Goal: Information Seeking & Learning: Check status

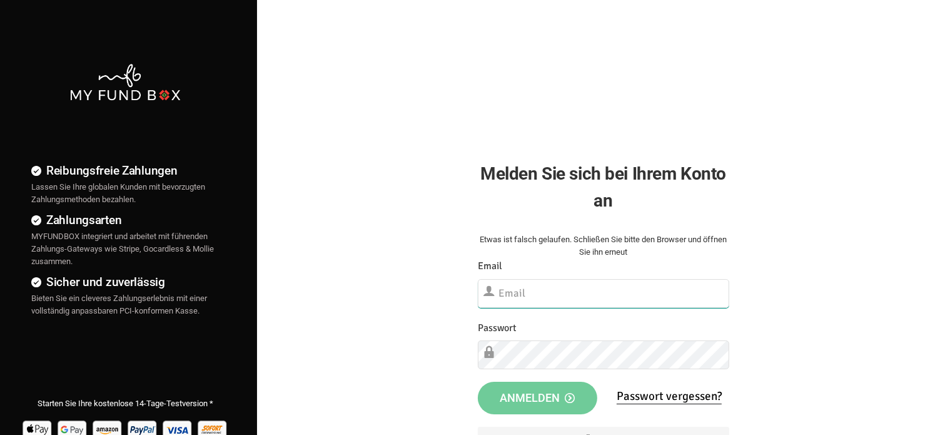
type input "[EMAIL_ADDRESS][DOMAIN_NAME]"
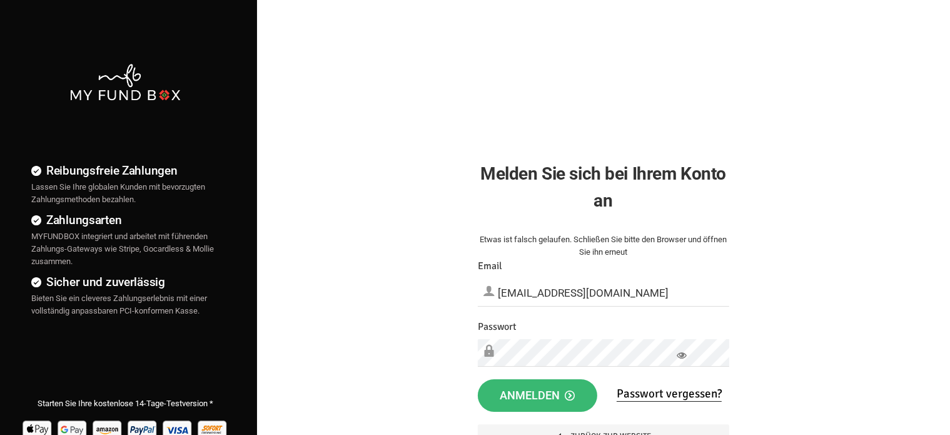
click at [557, 407] on button "Anmelden" at bounding box center [537, 395] width 119 height 33
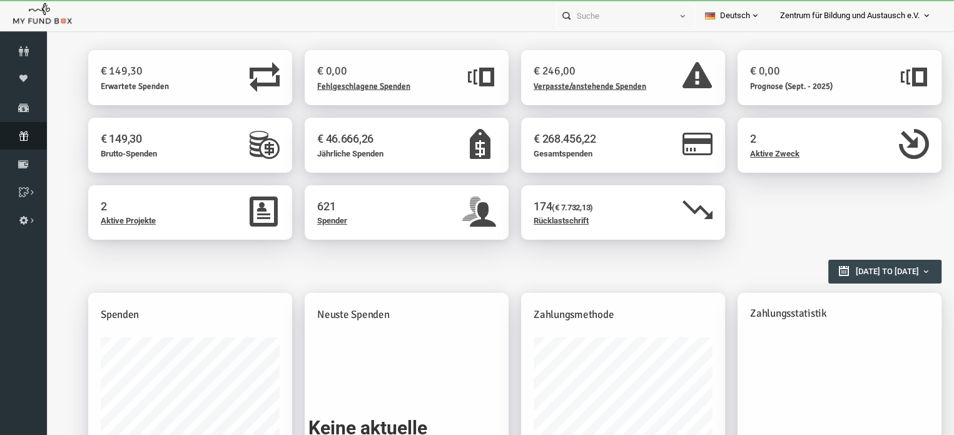
click at [23, 143] on link "Abonnement" at bounding box center [23, 136] width 47 height 28
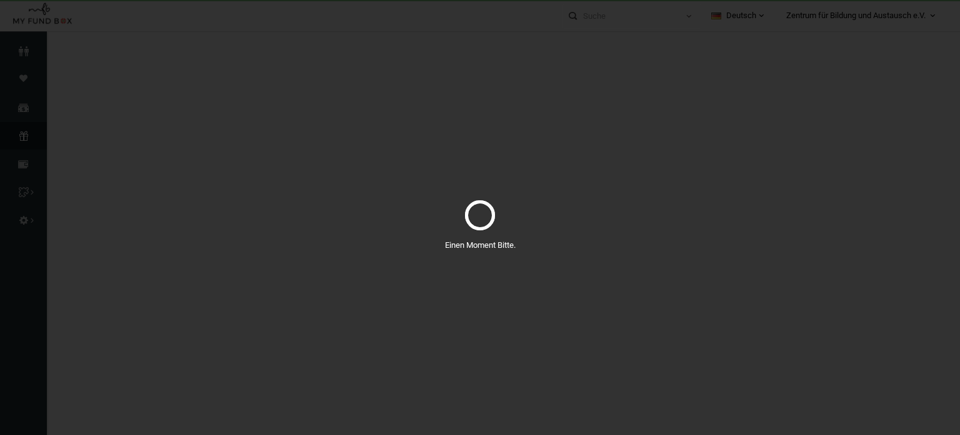
select select "100"
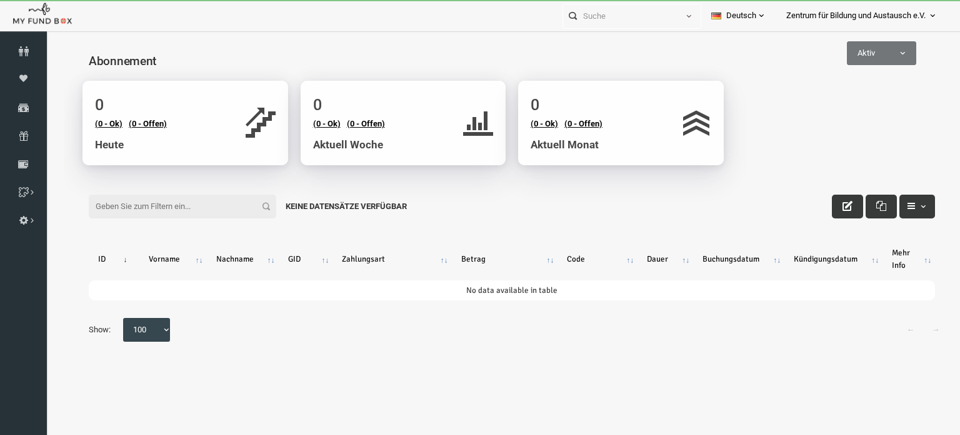
click at [835, 64] on body "Spender nicht gefunden Patenschaft nicht gefunden Partner nicht gefunden !!!! B…" at bounding box center [493, 225] width 897 height 375
select select "false"
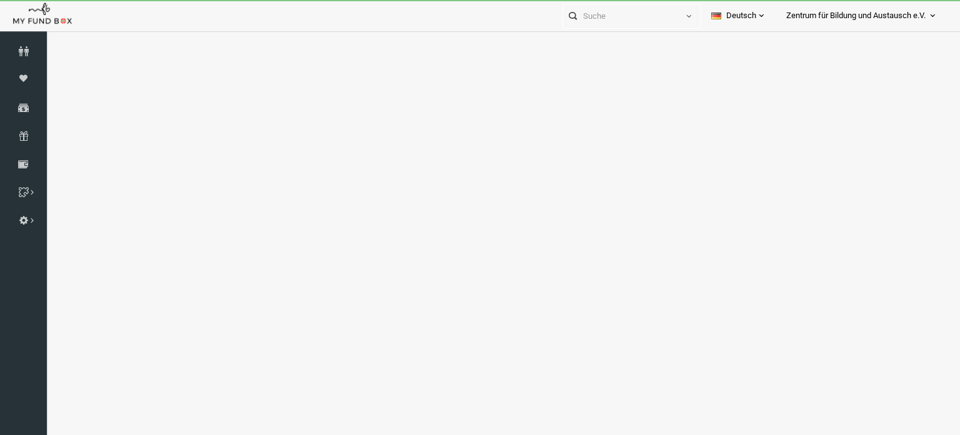
select select "100"
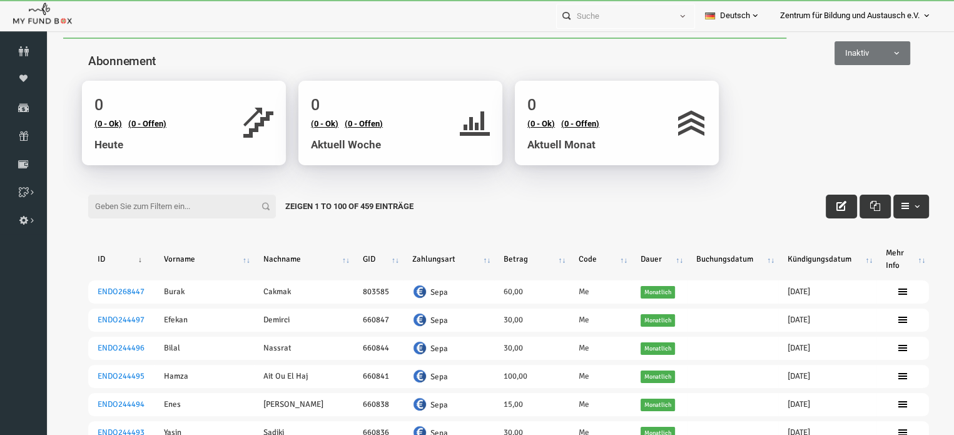
click at [160, 199] on input "Filter:" at bounding box center [164, 206] width 188 height 24
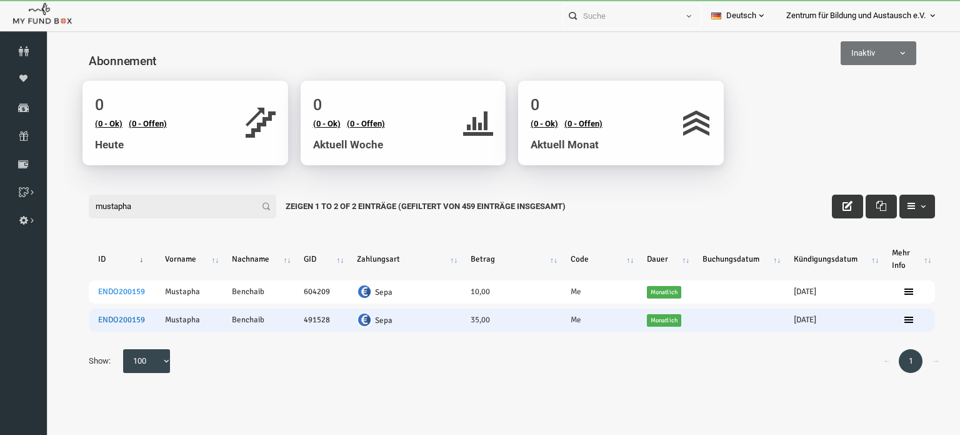
type input "mustapha"
click at [105, 320] on link "ENDO200159" at bounding box center [102, 320] width 47 height 10
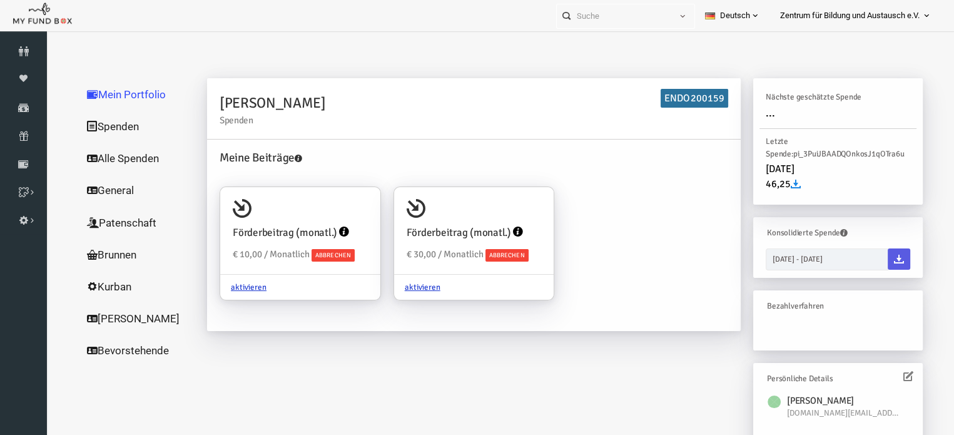
click at [114, 154] on link "Alle Spenden" at bounding box center [120, 158] width 125 height 33
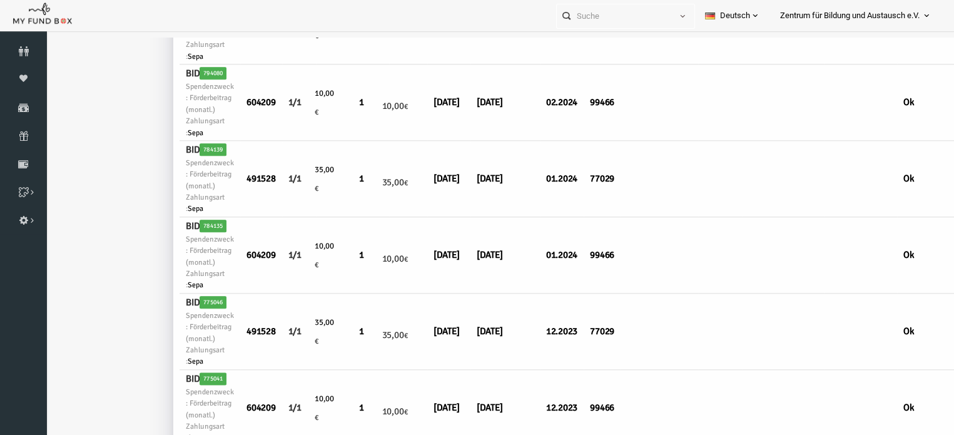
scroll to position [1456, 0]
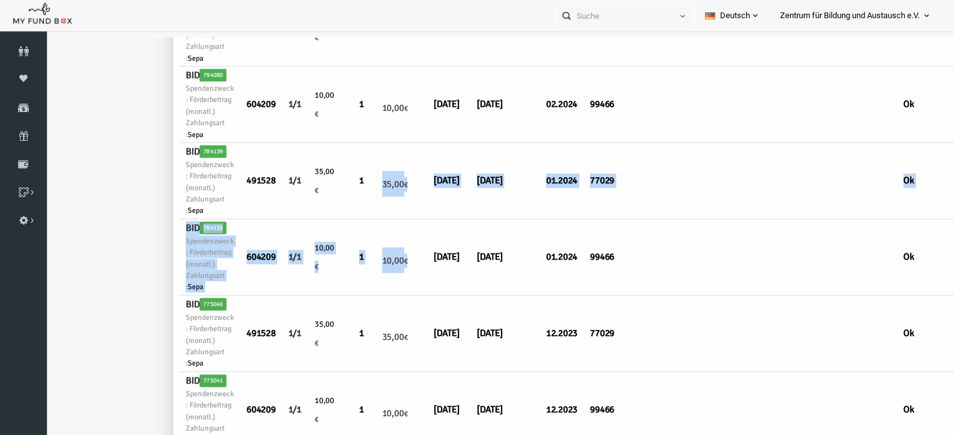
drag, startPoint x: 375, startPoint y: 269, endPoint x: 345, endPoint y: 193, distance: 81.2
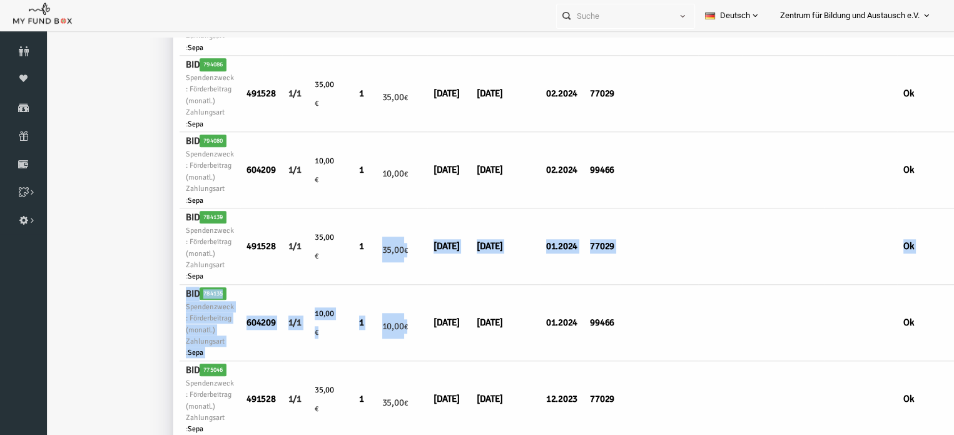
scroll to position [1385, 0]
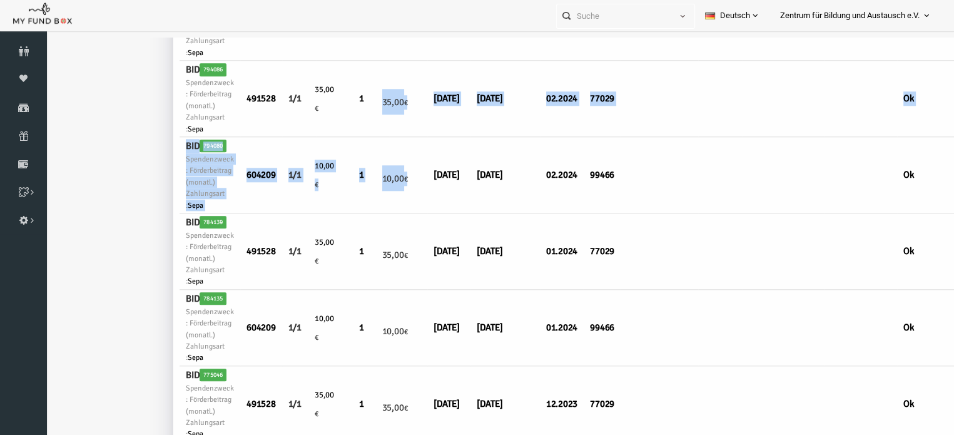
drag, startPoint x: 386, startPoint y: 179, endPoint x: 349, endPoint y: 106, distance: 82.2
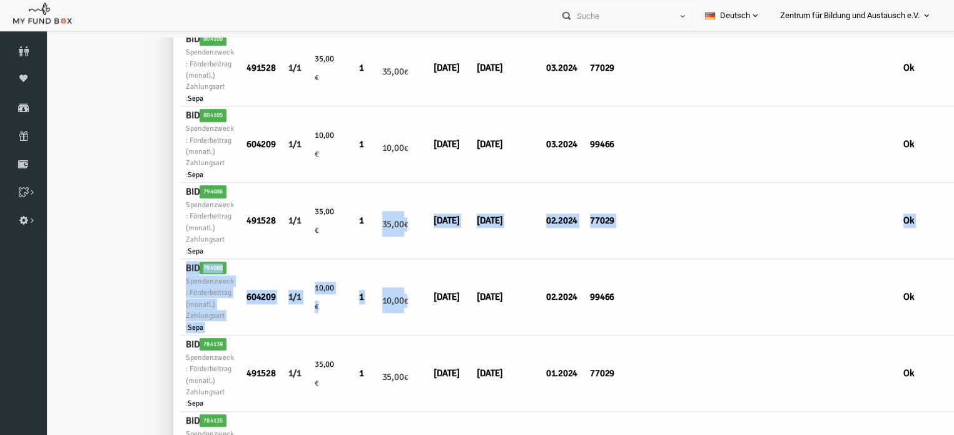
scroll to position [1257, 0]
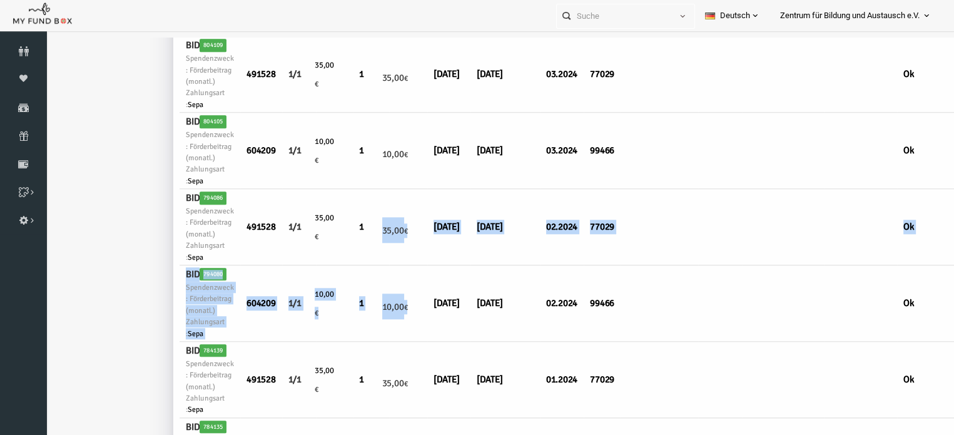
drag, startPoint x: 408, startPoint y: 163, endPoint x: 361, endPoint y: 94, distance: 82.7
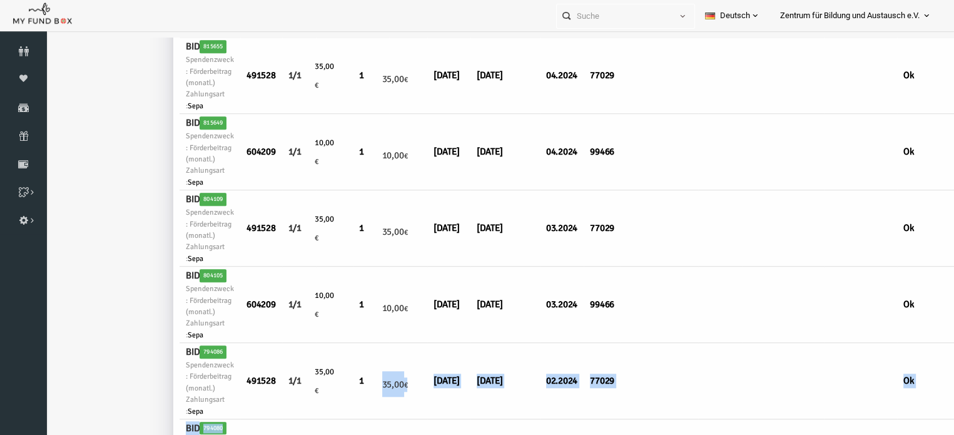
scroll to position [1103, 0]
drag, startPoint x: 406, startPoint y: 145, endPoint x: 366, endPoint y: 108, distance: 55.3
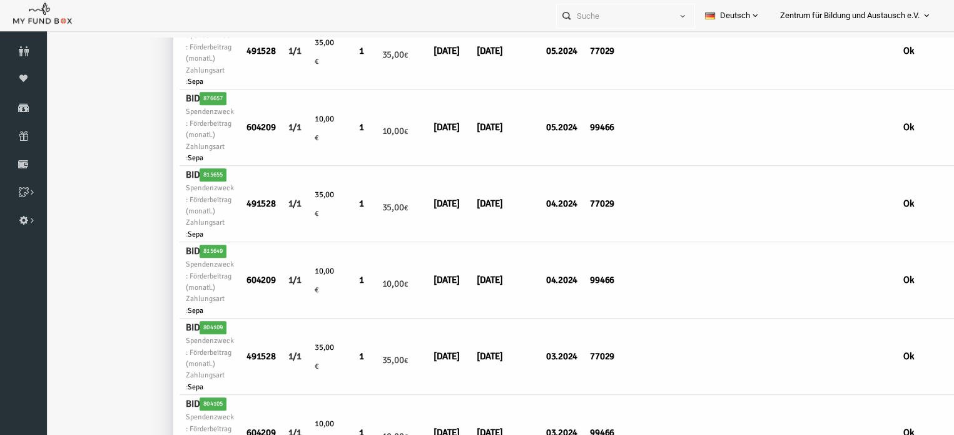
scroll to position [942, 0]
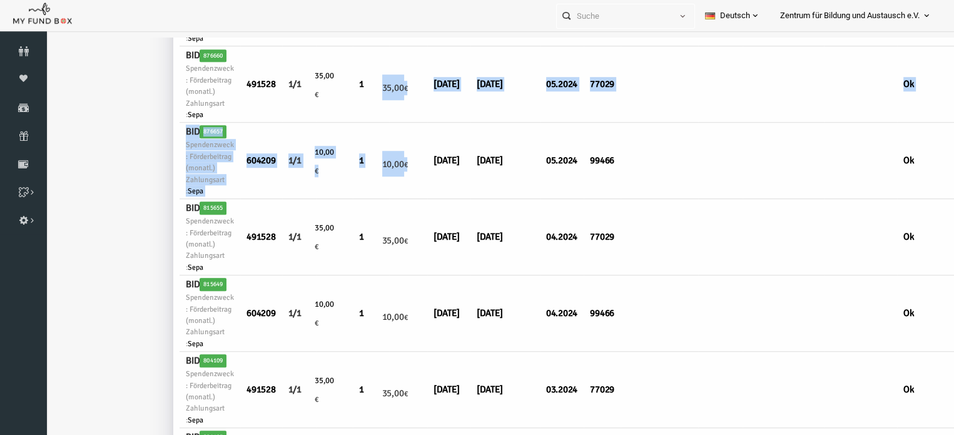
drag, startPoint x: 395, startPoint y: 161, endPoint x: 350, endPoint y: 104, distance: 72.6
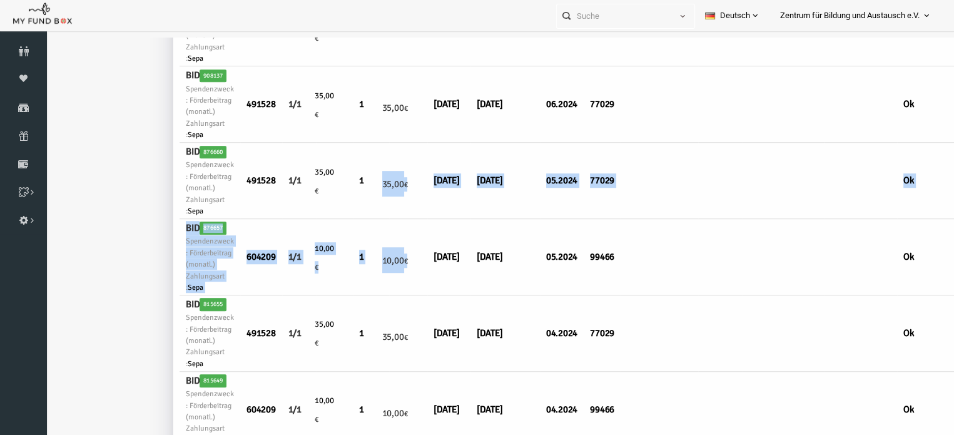
scroll to position [797, 0]
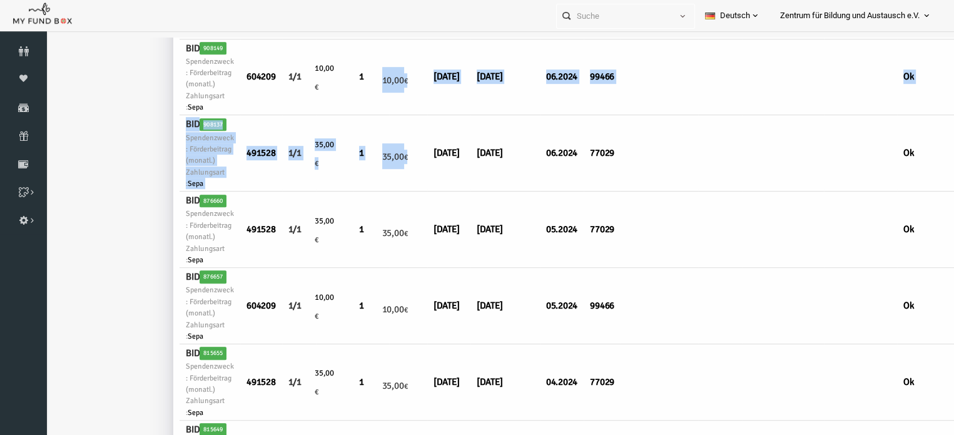
drag, startPoint x: 391, startPoint y: 147, endPoint x: 350, endPoint y: 88, distance: 72.0
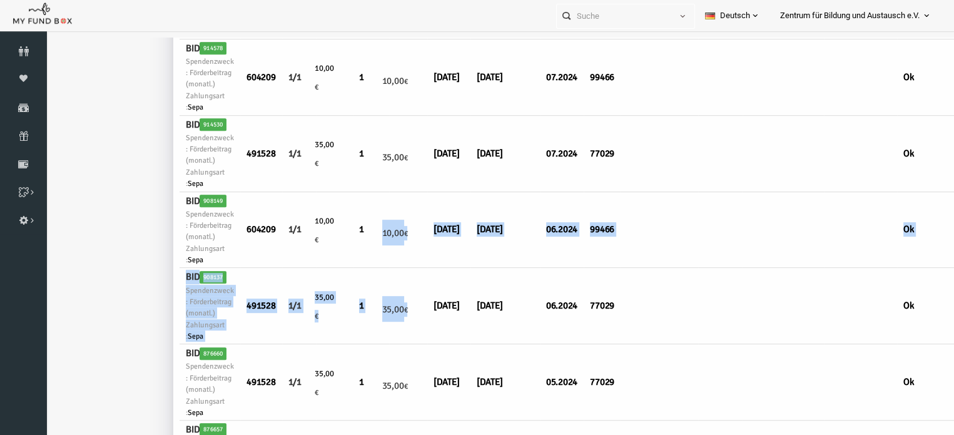
scroll to position [643, 0]
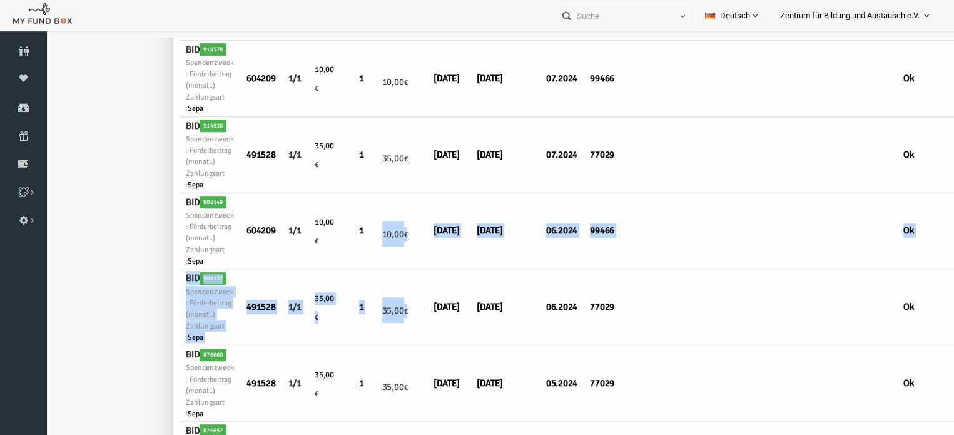
drag, startPoint x: 408, startPoint y: 161, endPoint x: 354, endPoint y: 99, distance: 81.5
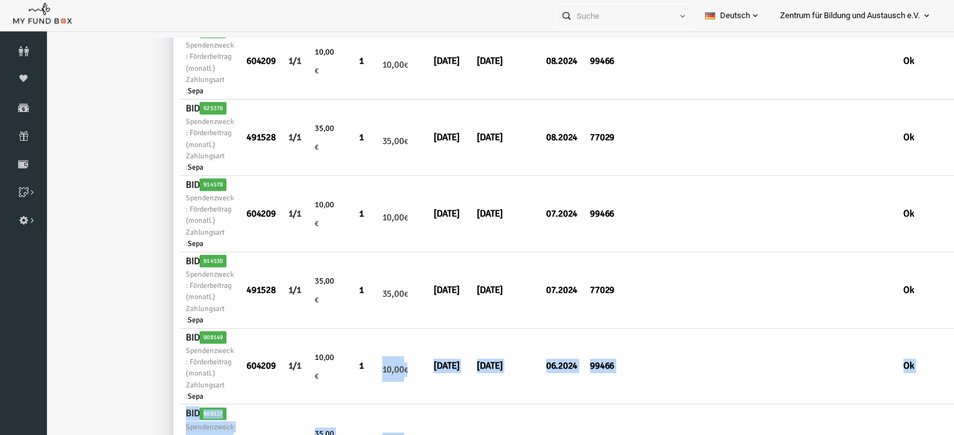
scroll to position [505, 0]
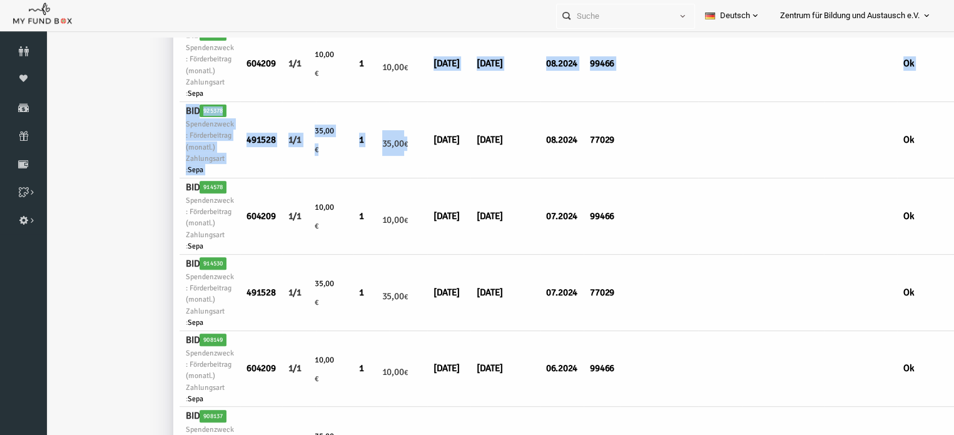
drag, startPoint x: 388, startPoint y: 129, endPoint x: 361, endPoint y: 85, distance: 51.9
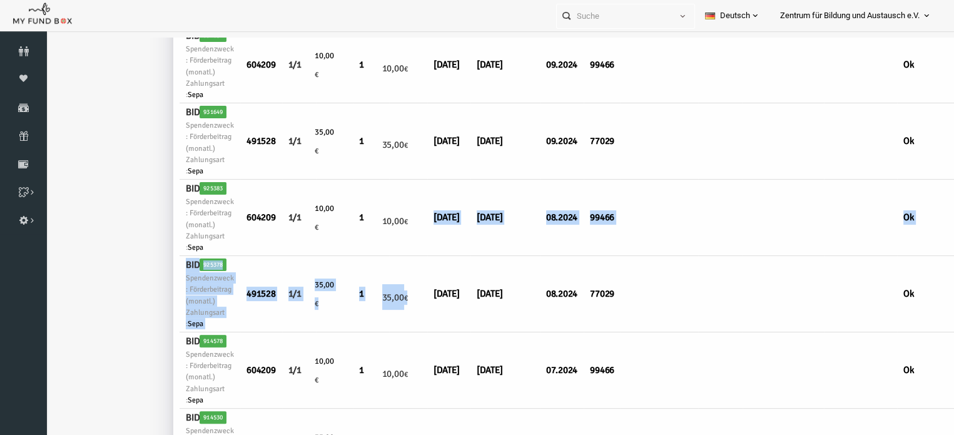
scroll to position [350, 0]
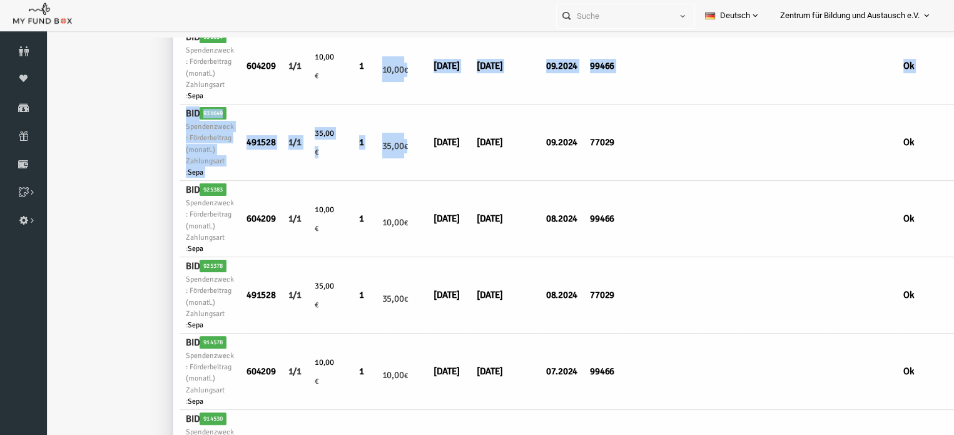
drag, startPoint x: 401, startPoint y: 146, endPoint x: 345, endPoint y: 84, distance: 84.1
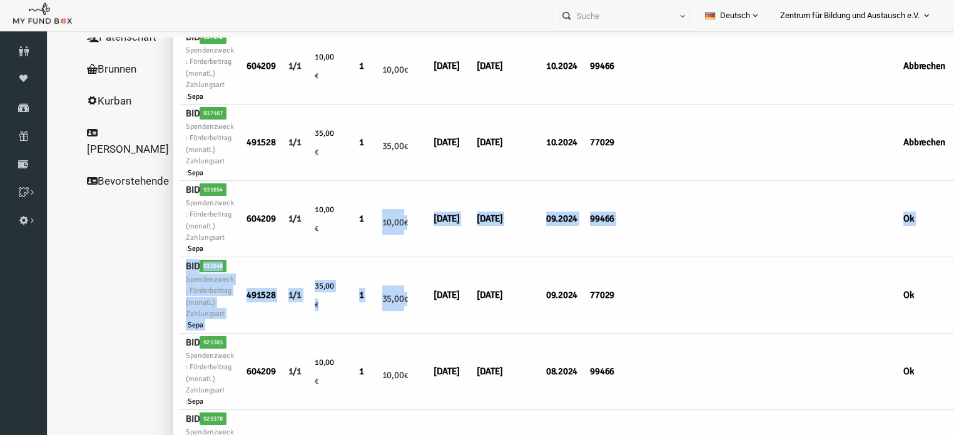
scroll to position [175, 0]
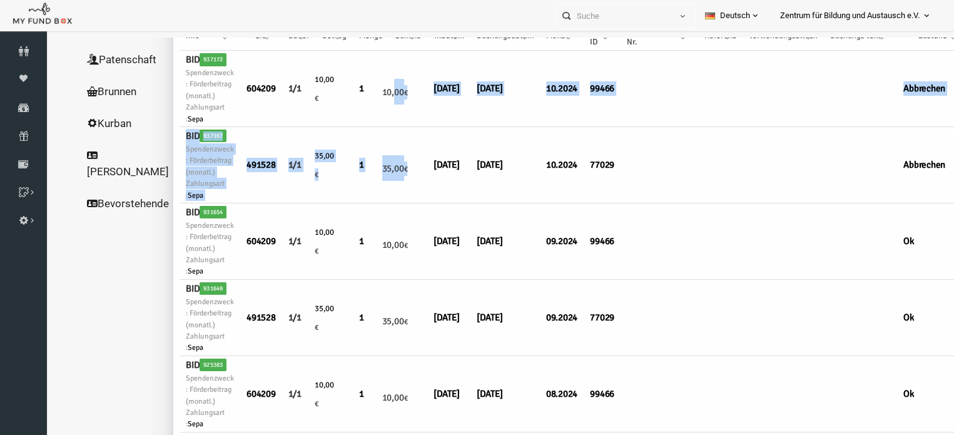
drag, startPoint x: 403, startPoint y: 159, endPoint x: 364, endPoint y: 97, distance: 73.6
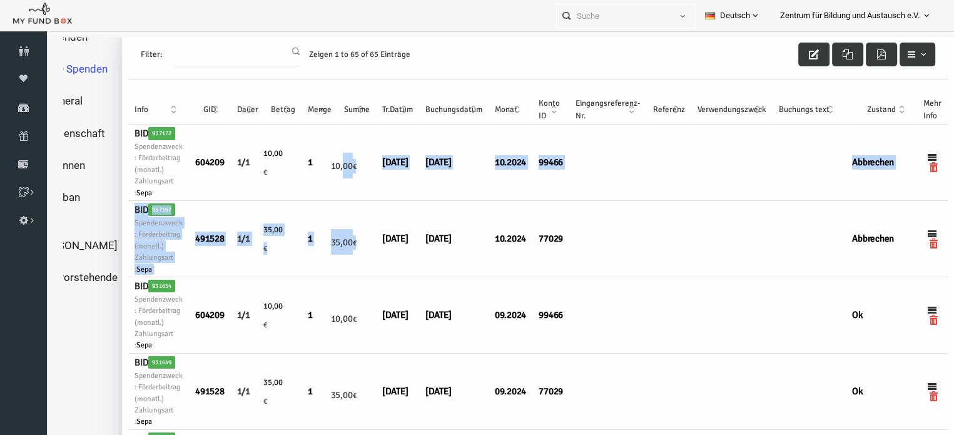
scroll to position [80, 54]
